Goal: Task Accomplishment & Management: Manage account settings

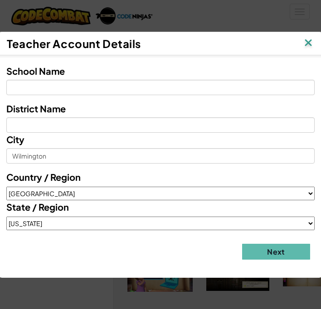
select select "[GEOGRAPHIC_DATA]"
select select "NC"
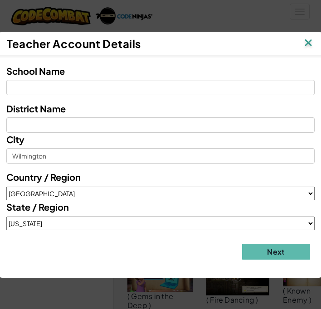
click at [312, 40] on img at bounding box center [308, 44] width 12 height 14
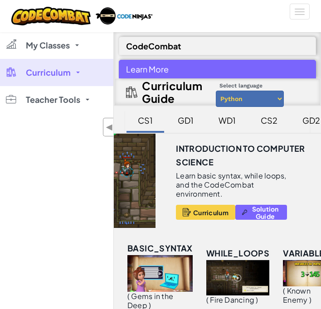
click at [71, 72] on link "Curriculum" at bounding box center [56, 72] width 113 height 27
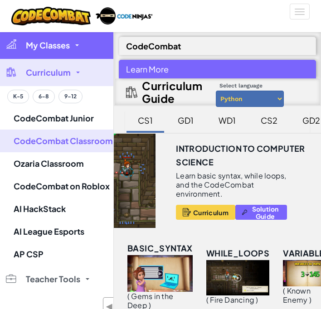
click at [55, 51] on link "My Classes" at bounding box center [56, 45] width 113 height 27
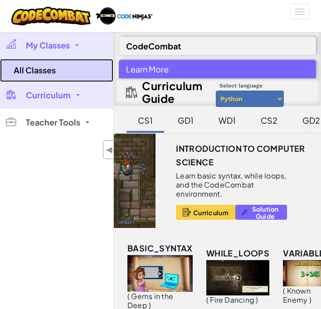
click at [49, 74] on link "All Classes" at bounding box center [56, 70] width 113 height 23
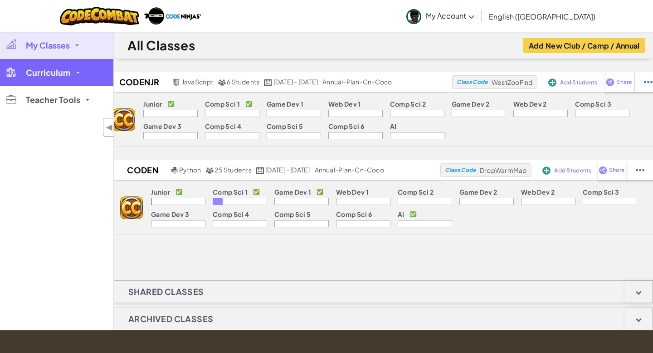
click at [61, 76] on span "Curriculum" at bounding box center [48, 72] width 45 height 8
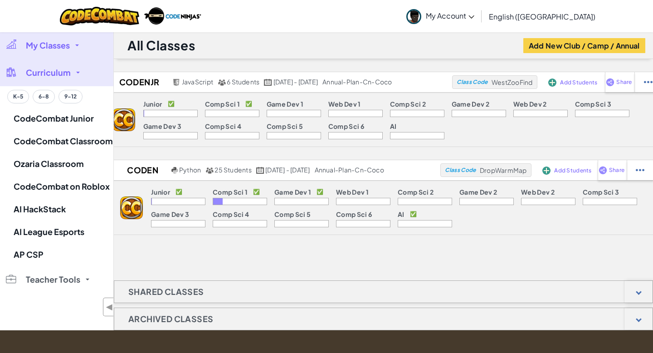
click at [45, 50] on link "My Classes" at bounding box center [56, 45] width 113 height 27
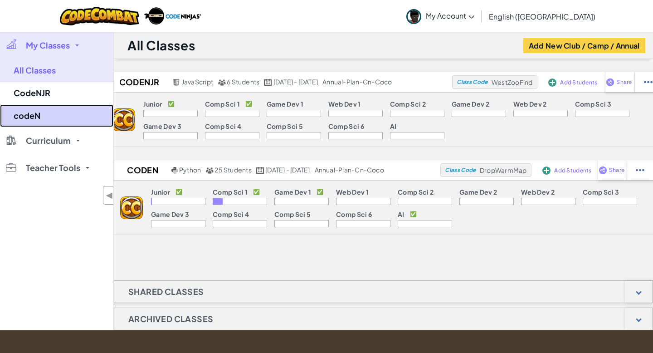
click at [42, 116] on link "codeN" at bounding box center [56, 115] width 113 height 23
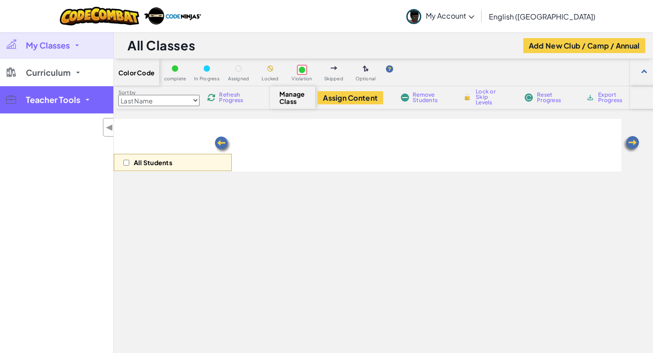
select select "560f1a9f22961295f9427742"
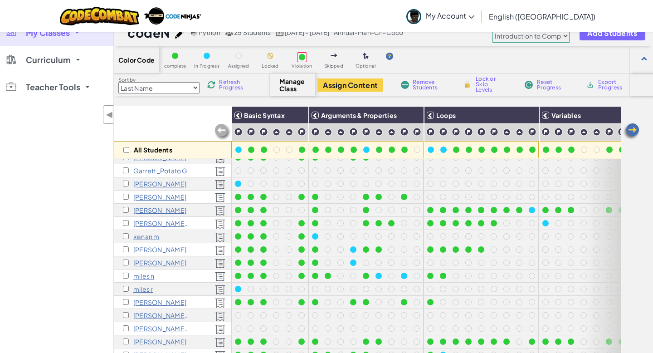
scroll to position [22, 0]
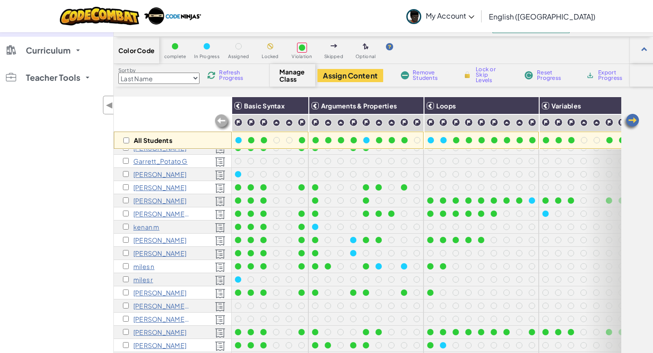
click at [139, 239] on p "[PERSON_NAME]" at bounding box center [159, 239] width 53 height 7
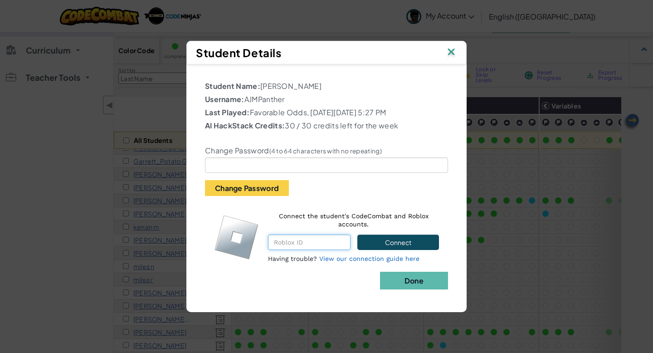
click at [313, 249] on input "text" at bounding box center [309, 241] width 82 height 15
type input "2016429575"
click at [320, 244] on button "Connect" at bounding box center [398, 241] width 82 height 15
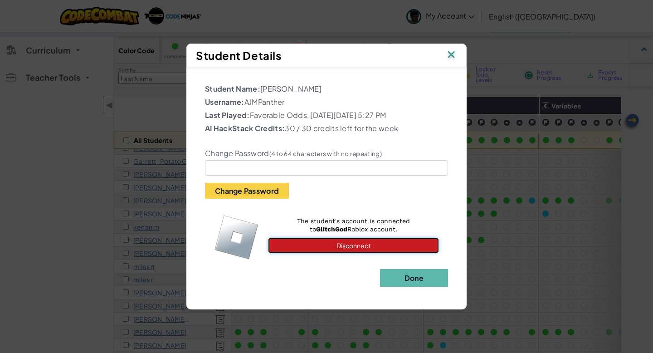
click at [320, 245] on button "Disconnect" at bounding box center [353, 244] width 171 height 15
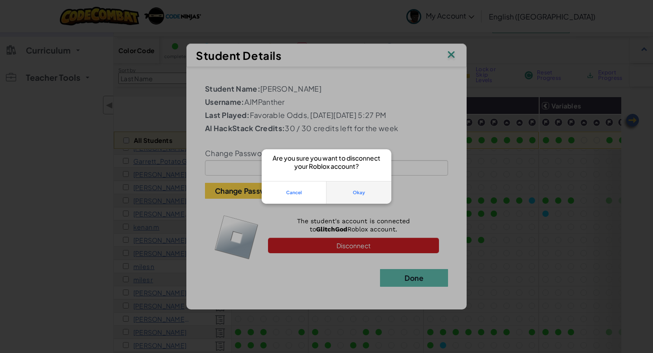
click at [320, 193] on button "Okay" at bounding box center [358, 192] width 65 height 23
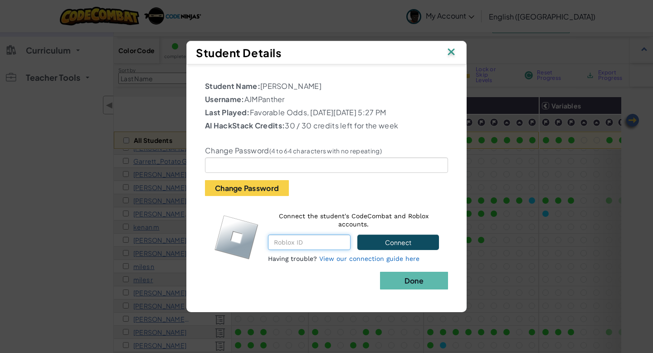
click at [303, 249] on input "text" at bounding box center [309, 241] width 82 height 15
type input "1129846869"
click at [320, 250] on button "Connect" at bounding box center [398, 241] width 82 height 15
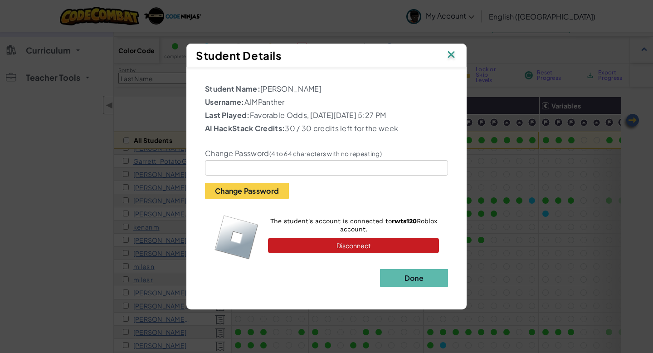
click at [215, 165] on div "Change Password (4 to 64 characters with no repeating) Change Password" at bounding box center [326, 167] width 256 height 63
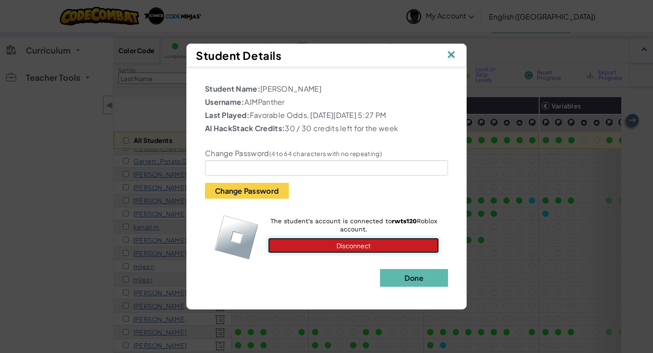
click at [320, 253] on button "Disconnect" at bounding box center [353, 244] width 171 height 15
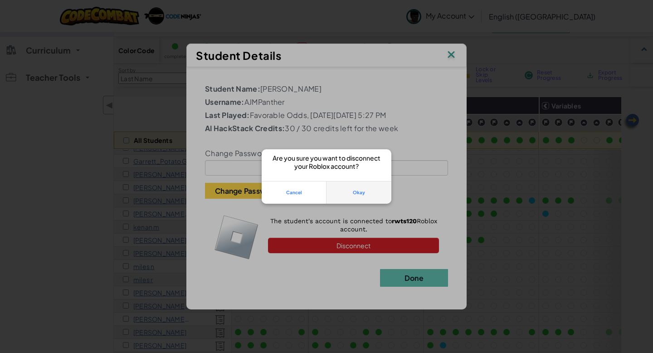
click at [320, 190] on button "Okay" at bounding box center [358, 192] width 65 height 23
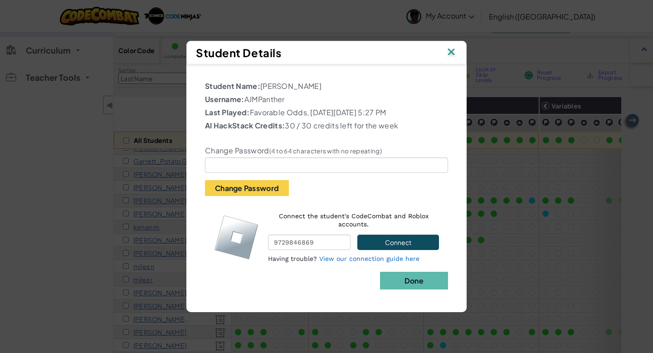
type input "9729846869"
click at [320, 249] on button "Connect" at bounding box center [398, 241] width 82 height 15
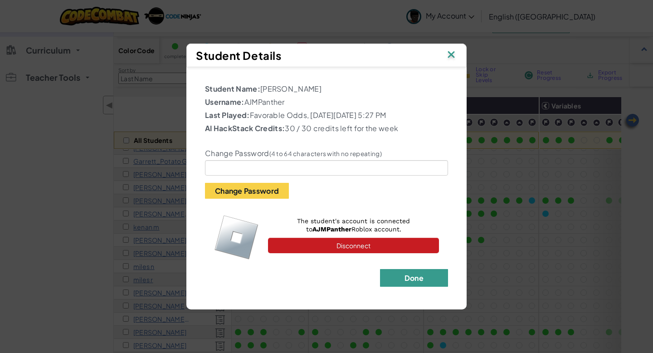
click at [320, 281] on button "Done" at bounding box center [414, 278] width 68 height 18
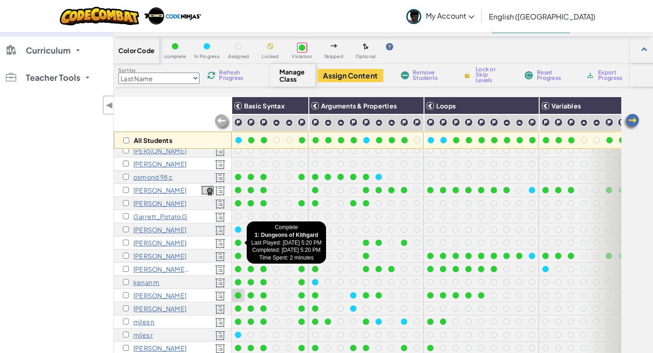
scroll to position [0, 0]
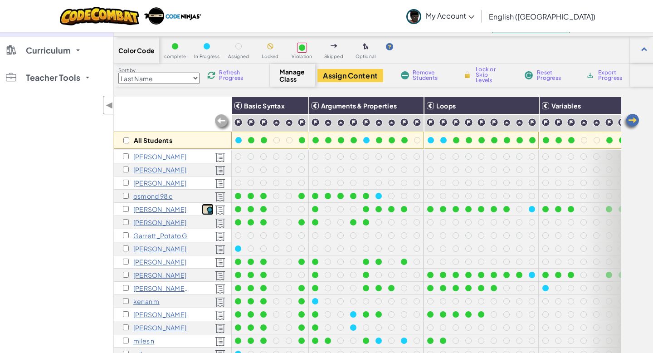
click at [211, 207] on img at bounding box center [208, 210] width 12 height 10
